Goal: Task Accomplishment & Management: Use online tool/utility

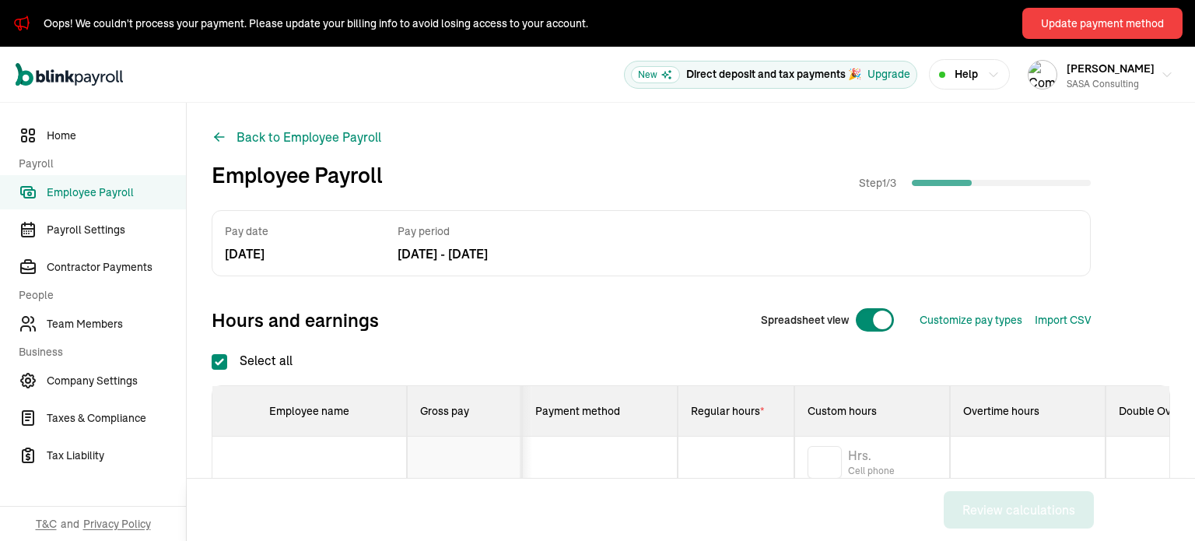
click at [672, 167] on div "Employee Payroll Step 1 / 3" at bounding box center [651, 175] width 879 height 33
